Goal: Find specific page/section: Find specific page/section

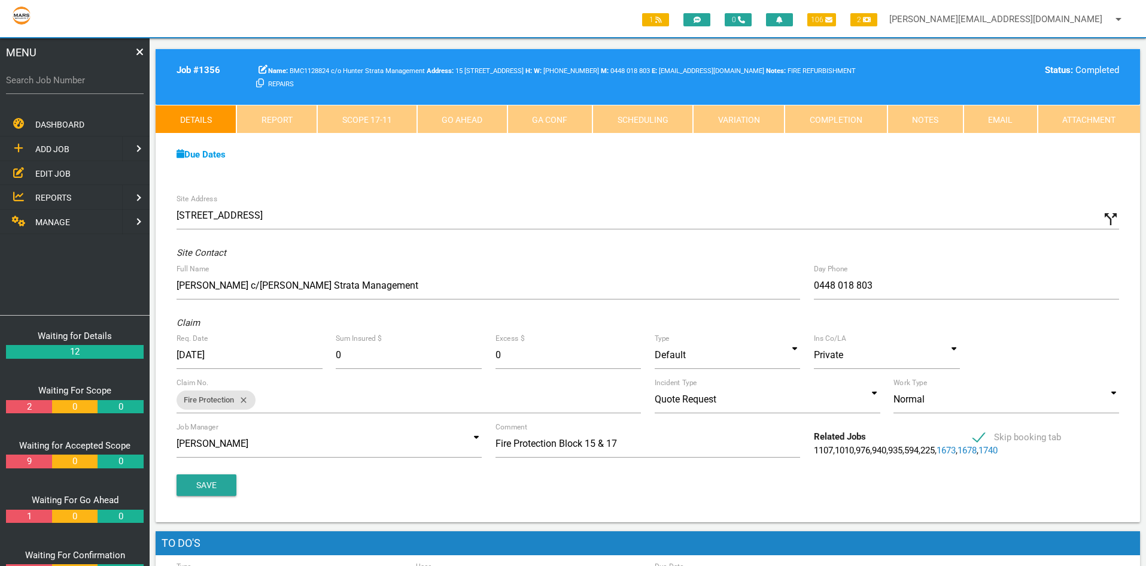
click at [354, 117] on link "Scope 17 - 11" at bounding box center [366, 119] width 99 height 29
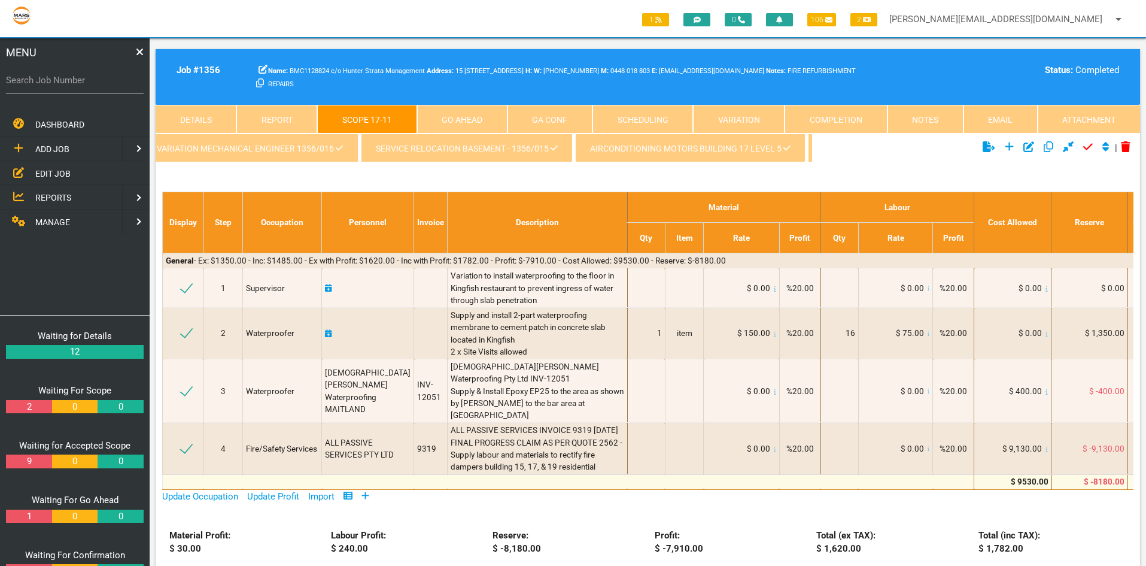
scroll to position [0, 140]
click at [374, 147] on link "variation mechanical Engineer 1356/016" at bounding box center [359, 147] width 216 height 29
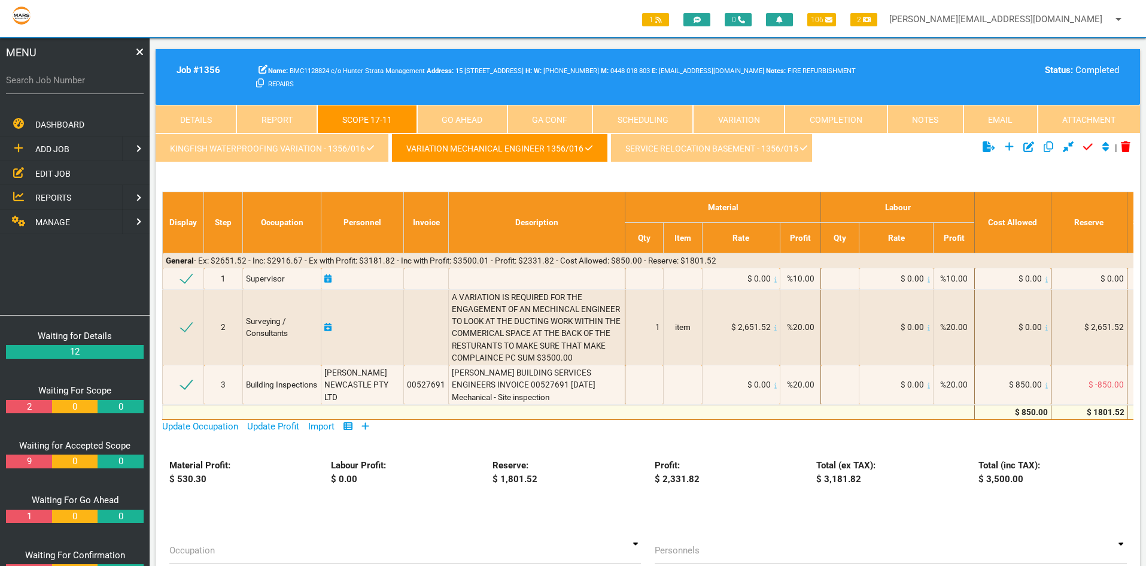
click at [492, 150] on link "variation mechanical Engineer 1356/016" at bounding box center [499, 147] width 216 height 29
